Goal: Find specific page/section: Find specific page/section

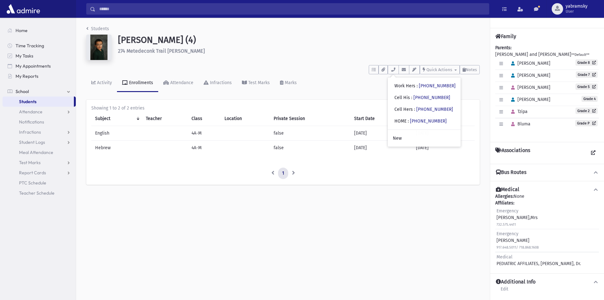
click at [33, 100] on span "Students" at bounding box center [27, 102] width 17 height 6
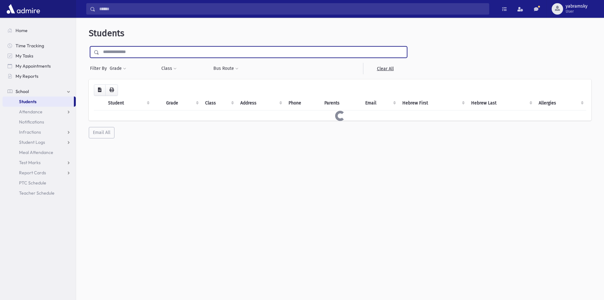
click at [116, 50] on input "text" at bounding box center [253, 51] width 308 height 11
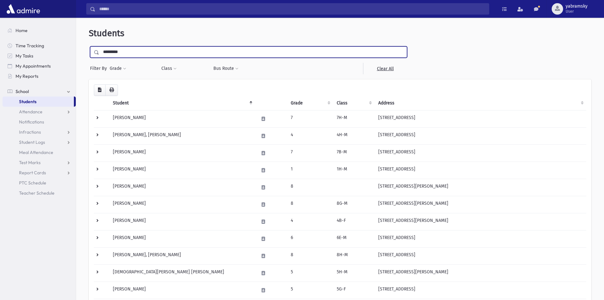
type input "*********"
click at [89, 46] on input "submit" at bounding box center [98, 50] width 18 height 9
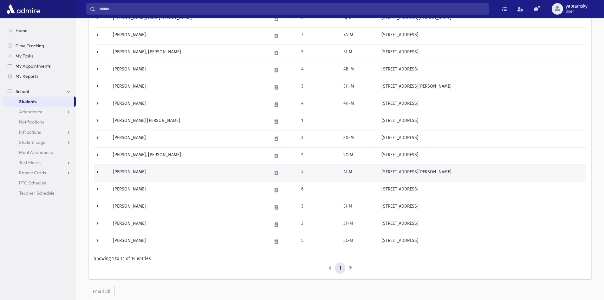
scroll to position [119, 0]
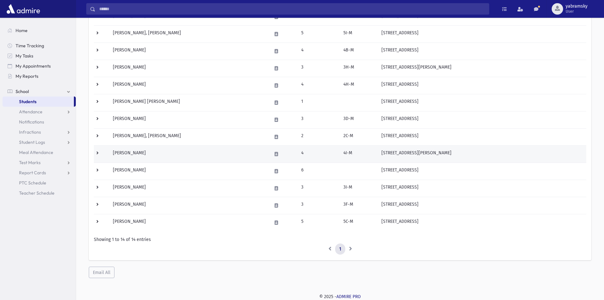
click at [301, 154] on td "4" at bounding box center [319, 153] width 42 height 17
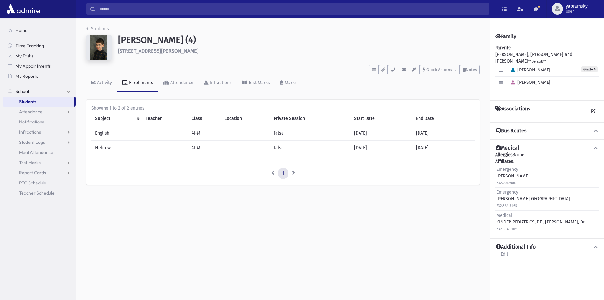
click at [103, 45] on img at bounding box center [98, 47] width 25 height 25
click at [514, 68] on icon "button" at bounding box center [512, 70] width 3 height 4
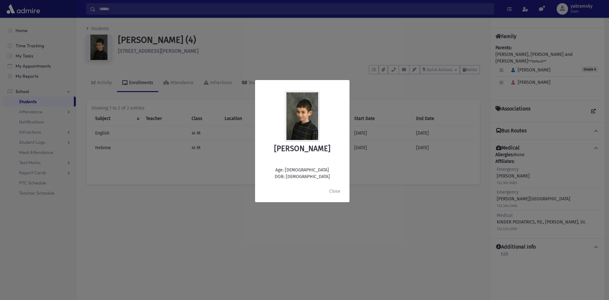
click at [162, 229] on div "Nochum Wasserman Age: 9 DOB: 7/20/2016 Close" at bounding box center [304, 150] width 609 height 300
